Goal: Task Accomplishment & Management: Use online tool/utility

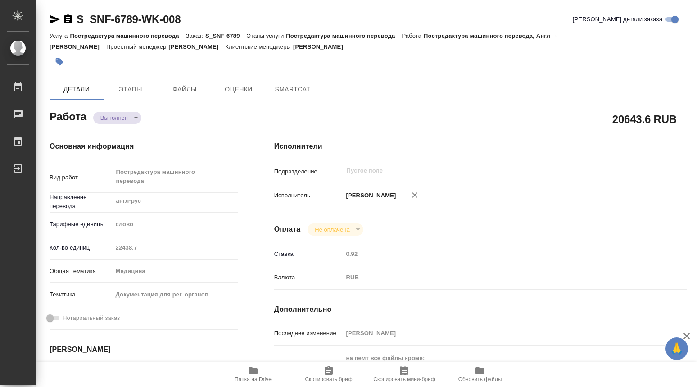
type textarea "x"
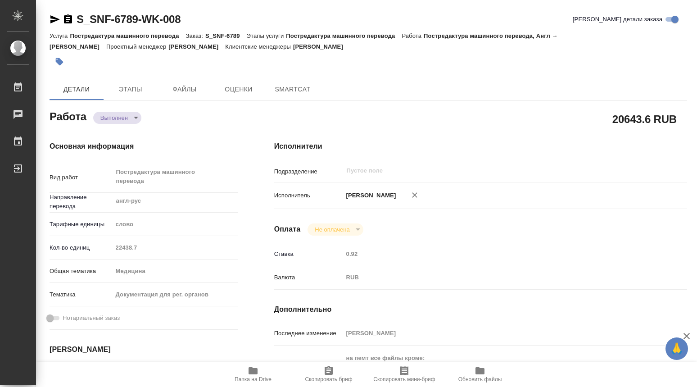
type textarea "x"
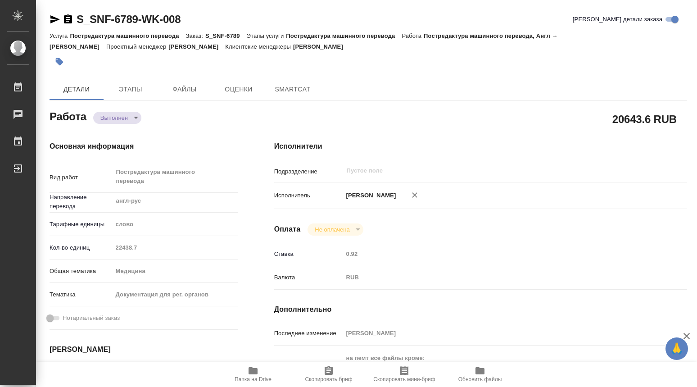
type textarea "x"
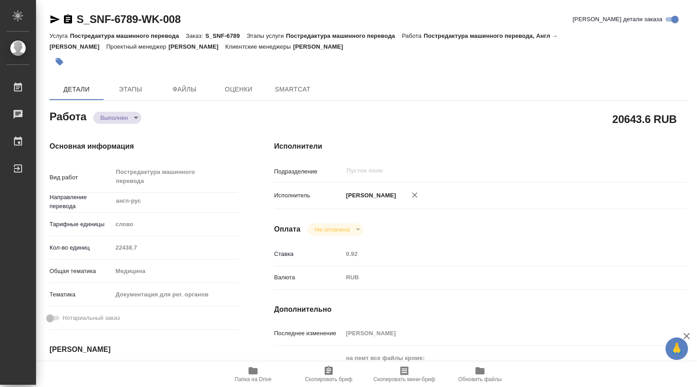
type textarea "x"
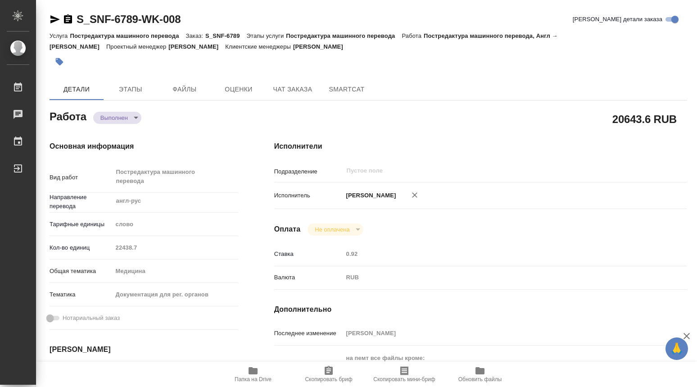
type textarea "x"
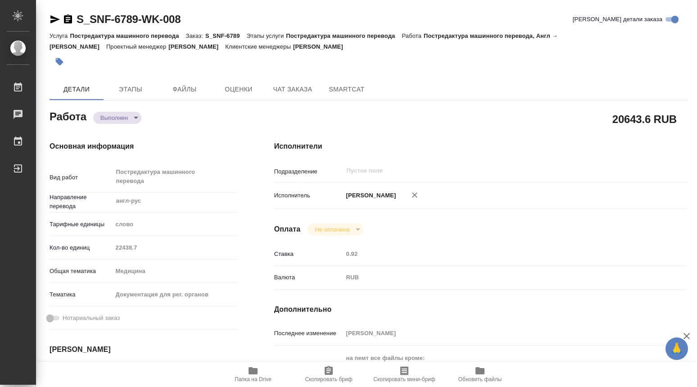
type textarea "x"
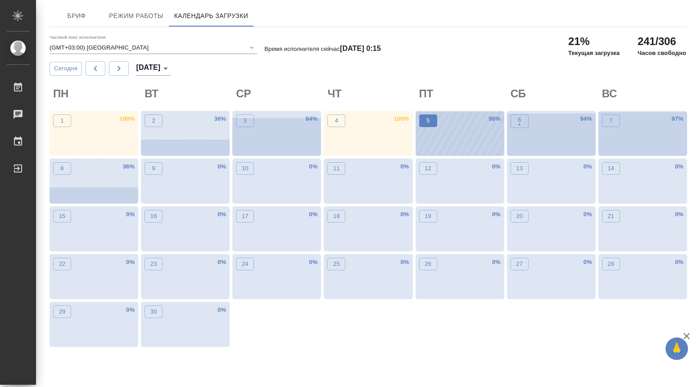
click at [427, 121] on p "5" at bounding box center [428, 120] width 3 height 9
click at [521, 122] on p "•" at bounding box center [519, 124] width 3 height 9
click at [430, 121] on p "5" at bounding box center [428, 120] width 3 height 9
click at [348, 124] on div "4 100 %" at bounding box center [368, 133] width 89 height 45
click at [435, 123] on button "5" at bounding box center [428, 120] width 18 height 13
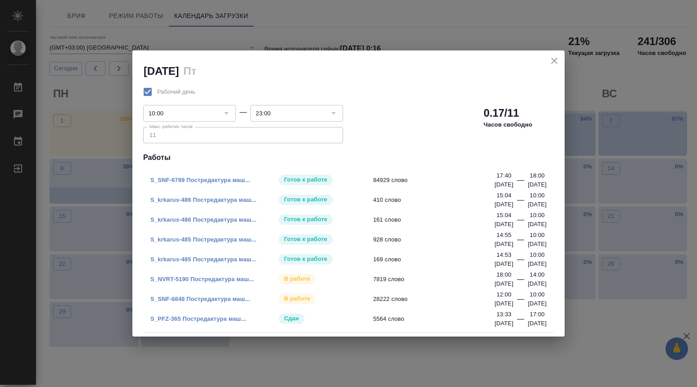
click at [226, 178] on link "S_SNF-6789 Постредактура маш..." at bounding box center [200, 180] width 100 height 7
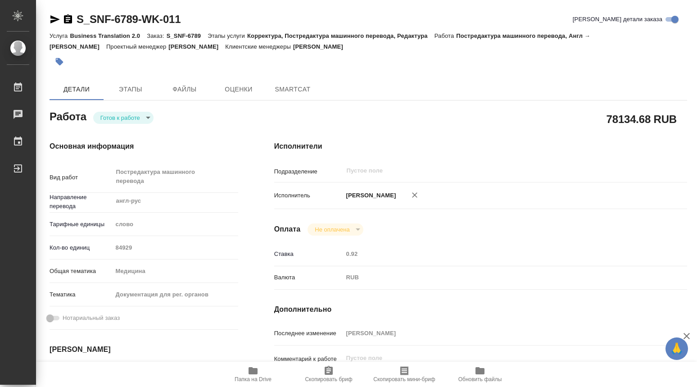
type textarea "x"
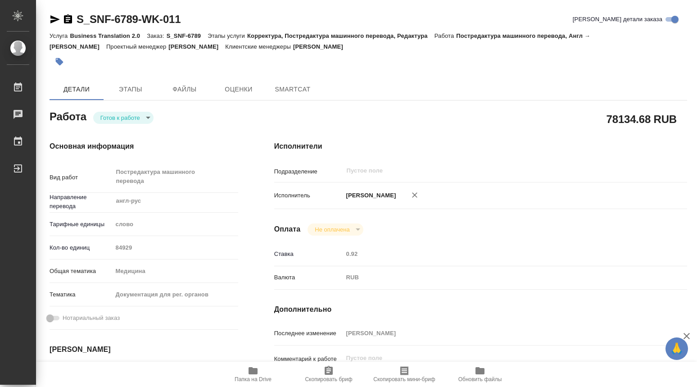
type textarea "x"
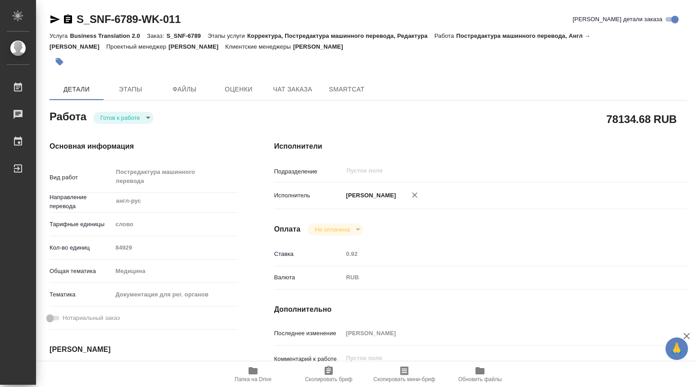
type textarea "x"
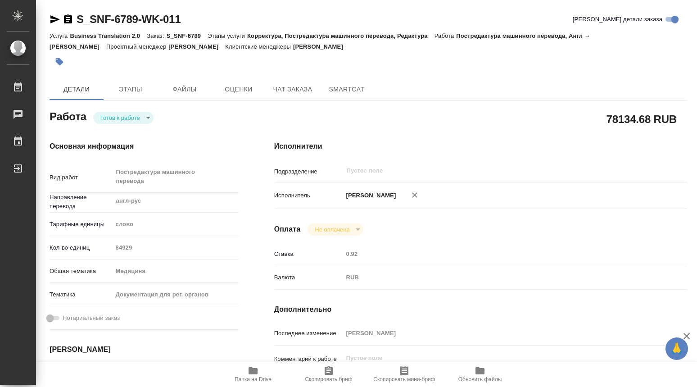
type textarea "x"
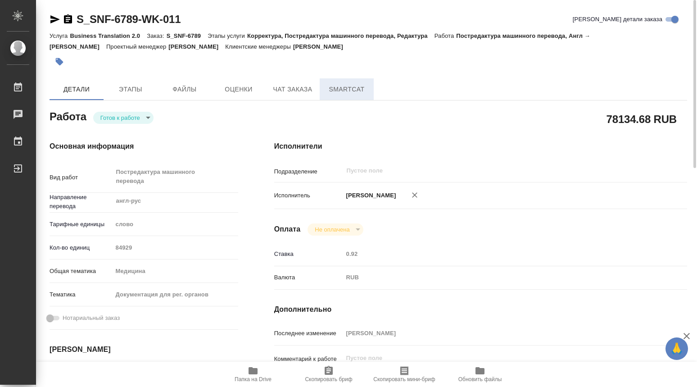
click at [356, 91] on span "SmartCat" at bounding box center [346, 89] width 43 height 11
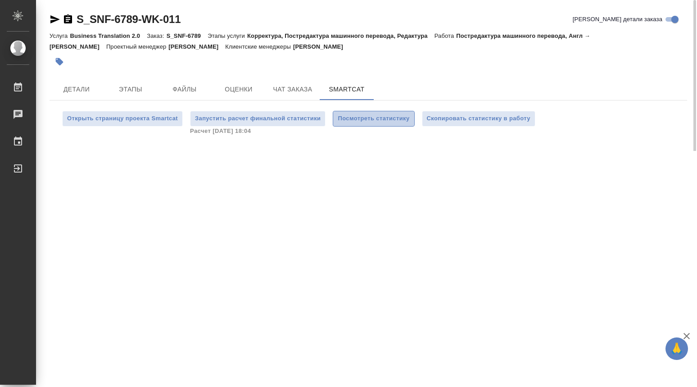
click at [376, 118] on span "Посмотреть статистику" at bounding box center [374, 119] width 72 height 10
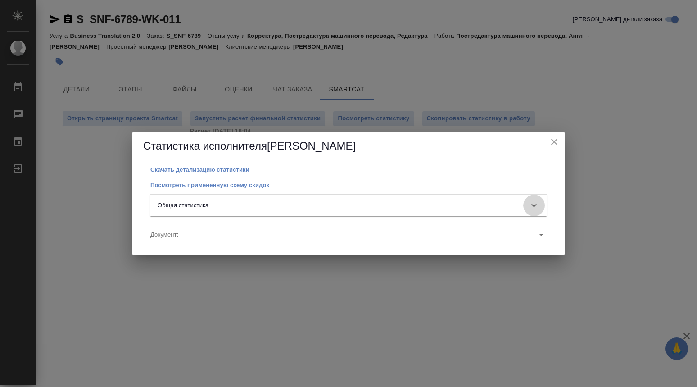
click at [537, 204] on icon at bounding box center [534, 205] width 11 height 11
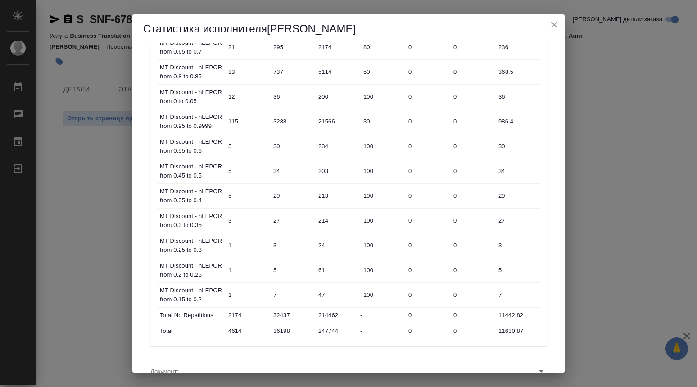
scroll to position [480, 0]
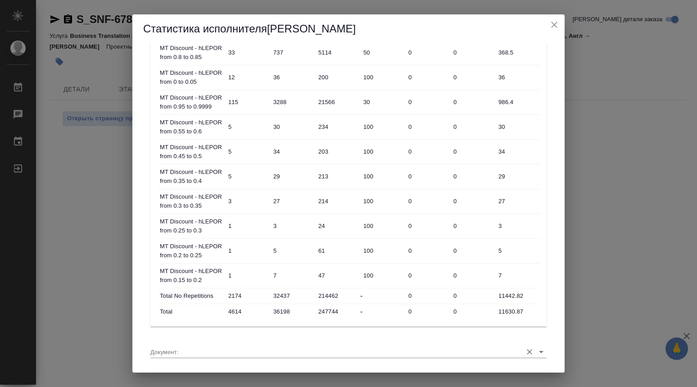
click at [539, 352] on icon "Open" at bounding box center [541, 352] width 5 height 2
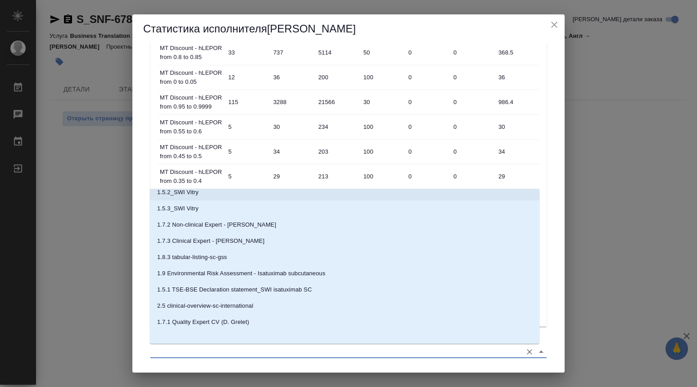
scroll to position [42, 0]
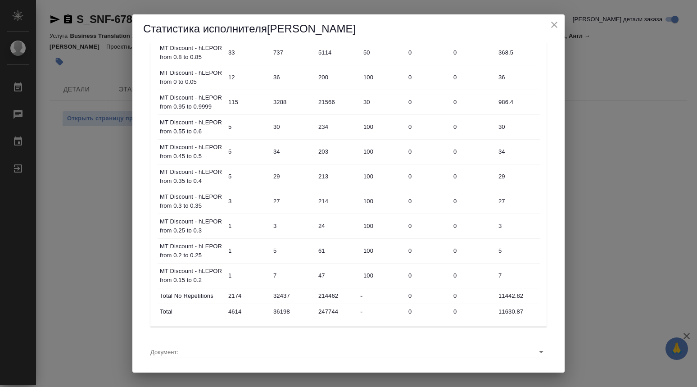
click at [630, 257] on div "Статистика исполнителя Dmitrieva Olga Скачать детализацию статистики Посмотреть…" at bounding box center [348, 193] width 697 height 387
